Goal: Find contact information: Find contact information

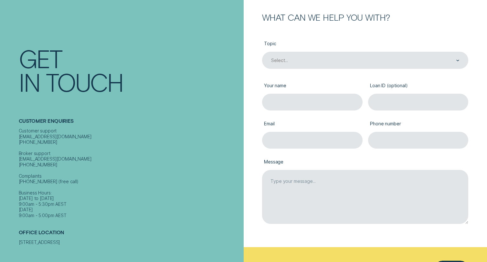
scroll to position [81, 0]
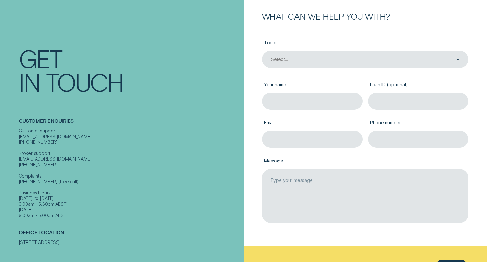
drag, startPoint x: 62, startPoint y: 244, endPoint x: 16, endPoint y: 238, distance: 46.9
click at [16, 238] on div "Contact Get In Touch Customer Enquiries Customer support contact@wisr.com.au 13…" at bounding box center [122, 131] width 244 height 262
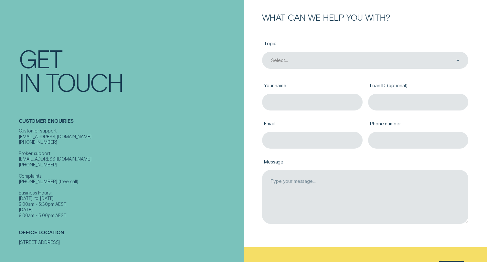
scroll to position [80, 0]
copy div "[STREET_ADDRESS]"
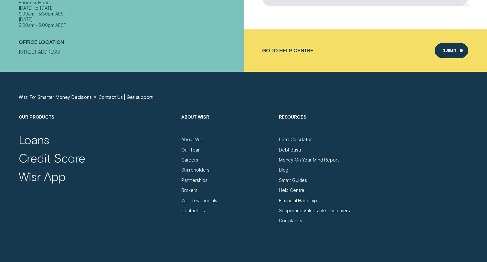
scroll to position [307, 0]
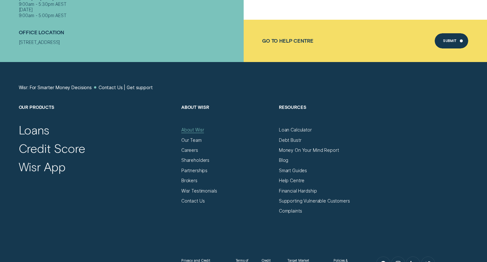
click at [188, 130] on div "About Wisr" at bounding box center [192, 129] width 23 height 5
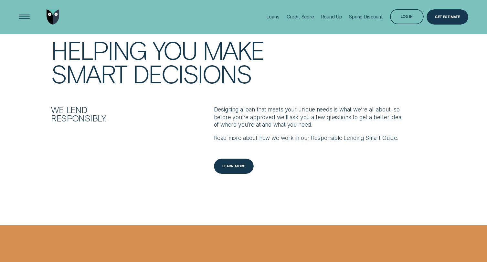
scroll to position [683, 0]
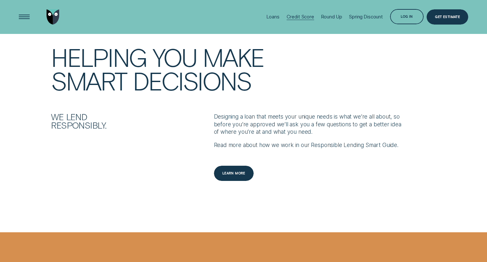
click at [294, 15] on div "Credit Score" at bounding box center [300, 17] width 27 height 6
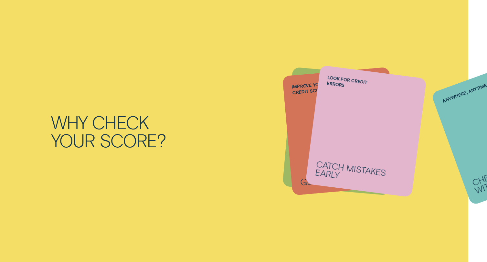
scroll to position [646, 0]
